Goal: Find specific page/section: Find specific page/section

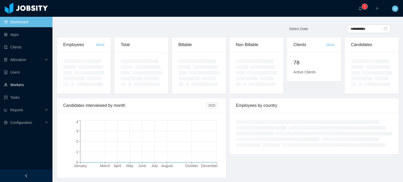
click at [26, 84] on link "Workers" at bounding box center [26, 85] width 44 height 11
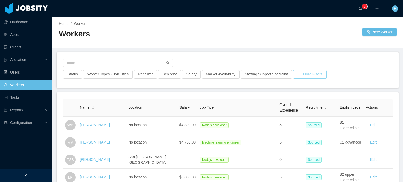
click at [318, 72] on button "More Filters" at bounding box center [310, 74] width 34 height 8
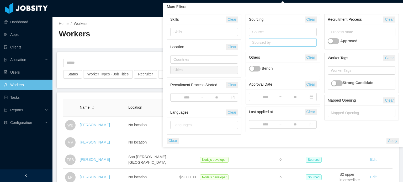
click at [273, 44] on div "Sourced by" at bounding box center [281, 42] width 59 height 5
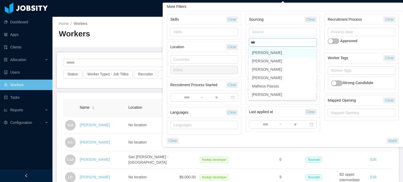
type input "****"
click at [276, 54] on li "[PERSON_NAME]" at bounding box center [283, 53] width 68 height 8
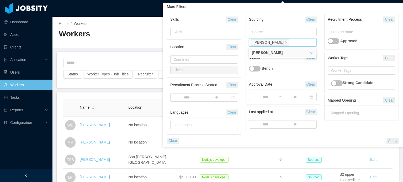
click at [392, 144] on div "Skills Clear Skills Location Clear Countries Cities Recruitment Process Started…" at bounding box center [283, 79] width 241 height 136
click at [393, 142] on button "Apply" at bounding box center [393, 141] width 12 height 6
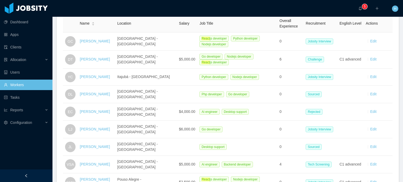
scroll to position [79, 0]
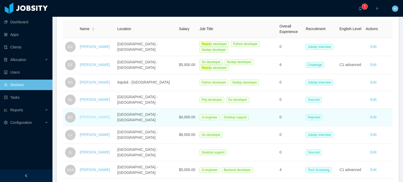
click at [95, 116] on link "[PERSON_NAME]" at bounding box center [95, 117] width 30 height 4
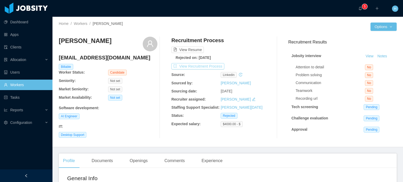
click at [191, 68] on button "View Recruitment Process" at bounding box center [197, 66] width 53 height 6
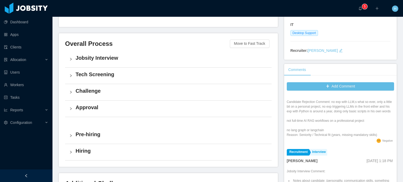
scroll to position [105, 0]
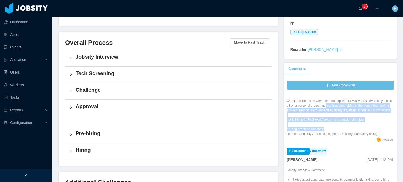
drag, startPoint x: 378, startPoint y: 136, endPoint x: 330, endPoint y: 104, distance: 57.5
click at [330, 104] on div "Candidate Rejection Comment: no exp with LLM,s what so ever, only a little bit …" at bounding box center [340, 118] width 107 height 38
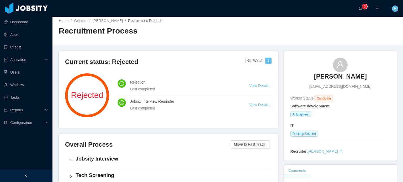
scroll to position [0, 0]
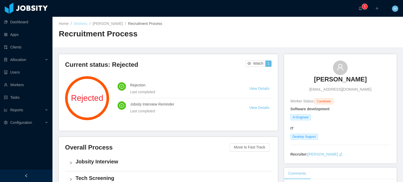
click at [75, 24] on link "Workers" at bounding box center [81, 24] width 14 height 4
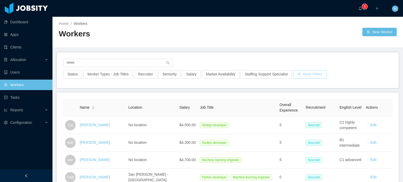
click at [309, 73] on button "More Filters" at bounding box center [310, 74] width 34 height 8
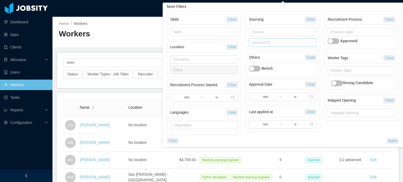
click at [280, 45] on div "Sourced by" at bounding box center [282, 43] width 63 height 8
click at [279, 52] on li "[PERSON_NAME]" at bounding box center [283, 53] width 68 height 8
click at [398, 139] on button "Apply" at bounding box center [393, 141] width 12 height 6
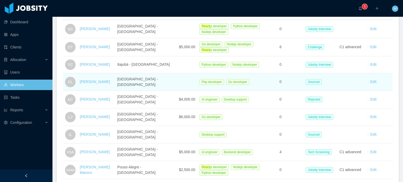
scroll to position [112, 0]
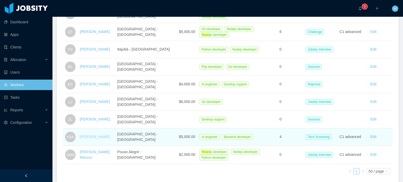
click at [84, 135] on link "[PERSON_NAME]" at bounding box center [95, 137] width 30 height 4
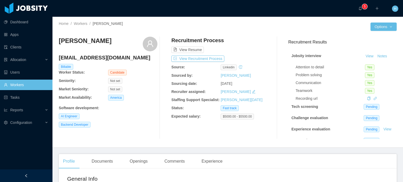
click at [89, 22] on span "Workers /" at bounding box center [83, 24] width 19 height 4
click at [80, 23] on link "Workers" at bounding box center [81, 24] width 14 height 4
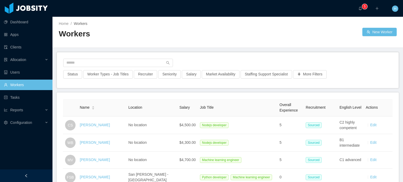
click at [114, 35] on h2 "Workers" at bounding box center [143, 34] width 169 height 11
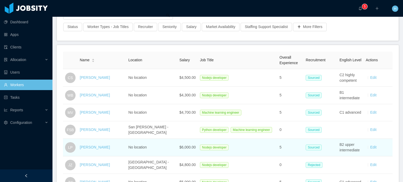
scroll to position [53, 0]
